Goal: Transaction & Acquisition: Obtain resource

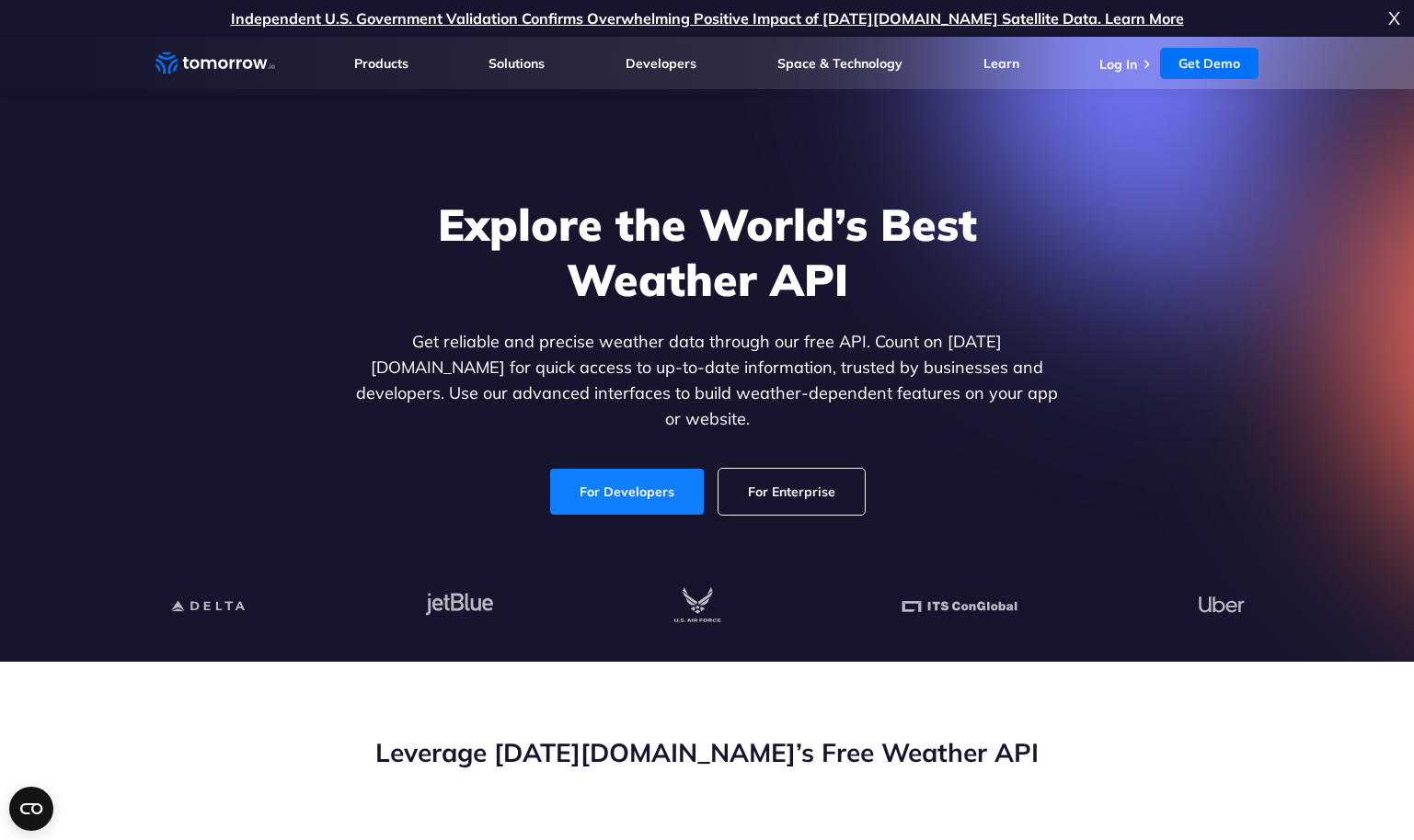
click at [606, 483] on link "For Developers" at bounding box center [627, 492] width 154 height 46
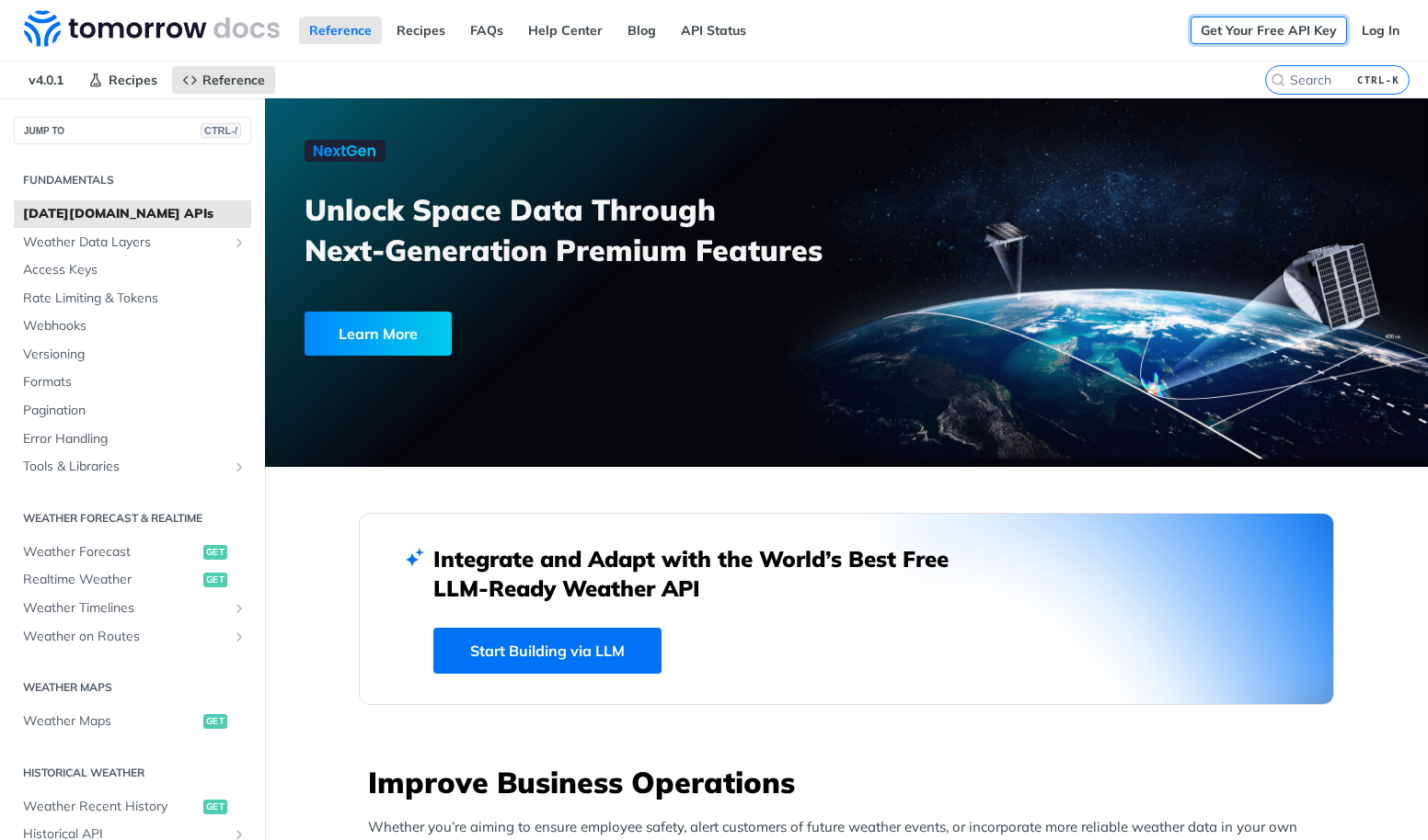
click at [1243, 30] on link "Get Your Free API Key" at bounding box center [1268, 30] width 156 height 28
click at [1362, 44] on div "Get Your Free API Key Log In" at bounding box center [1308, 30] width 237 height 61
click at [1359, 39] on link "Log In" at bounding box center [1380, 30] width 58 height 28
